Goal: Task Accomplishment & Management: Use online tool/utility

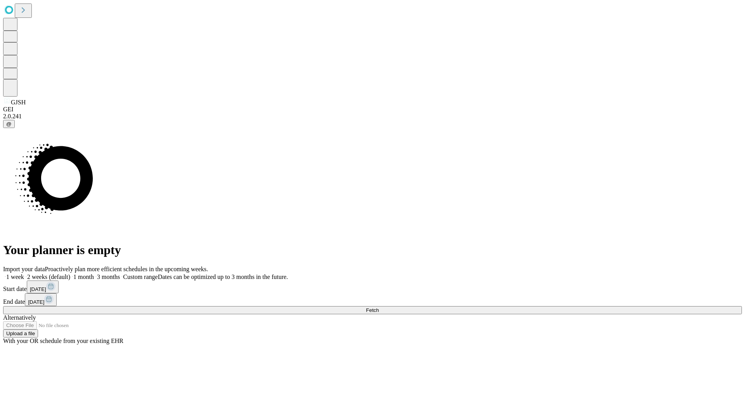
click at [379, 307] on span "Fetch" at bounding box center [372, 310] width 13 height 6
